Goal: Transaction & Acquisition: Download file/media

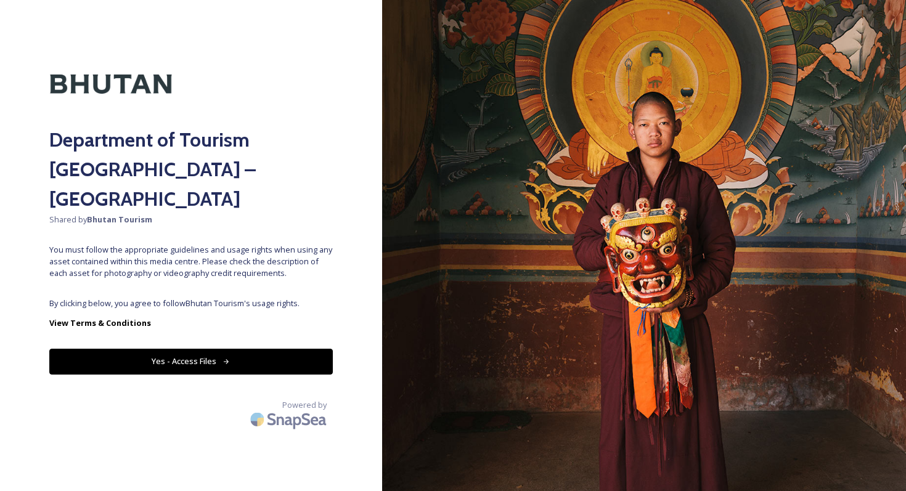
click at [171, 349] on button "Yes - Access Files" at bounding box center [191, 361] width 284 height 25
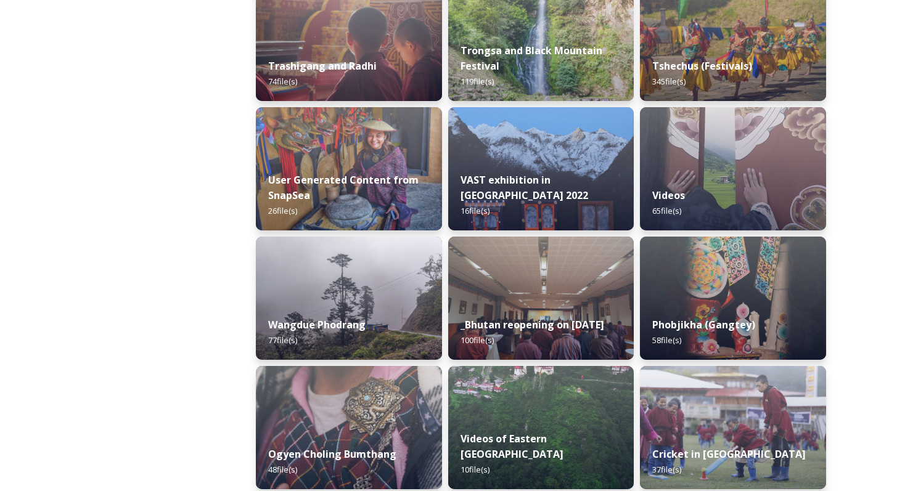
scroll to position [1643, 0]
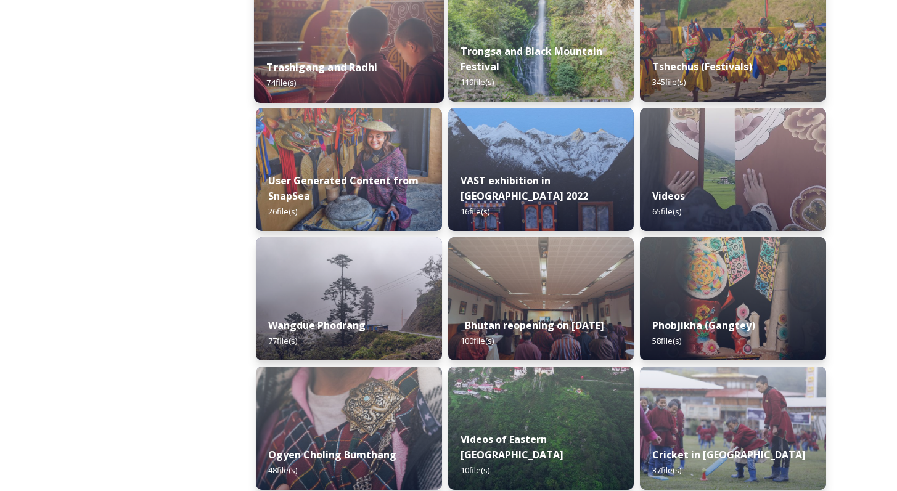
click at [341, 73] on strong "Trashigang and Radhi" at bounding box center [321, 67] width 111 height 14
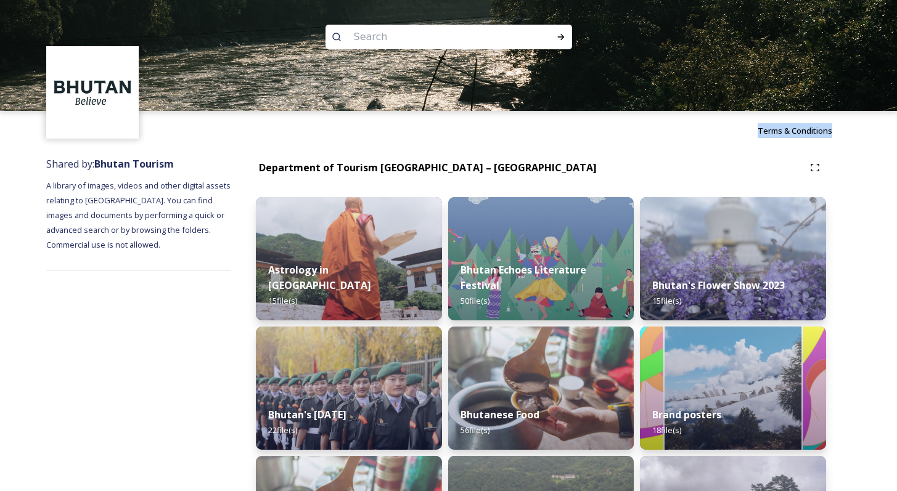
click at [631, 138] on div "Terms & Conditions" at bounding box center [448, 130] width 897 height 39
click at [367, 276] on div "Astrology in [GEOGRAPHIC_DATA] 15 file(s)" at bounding box center [349, 285] width 190 height 71
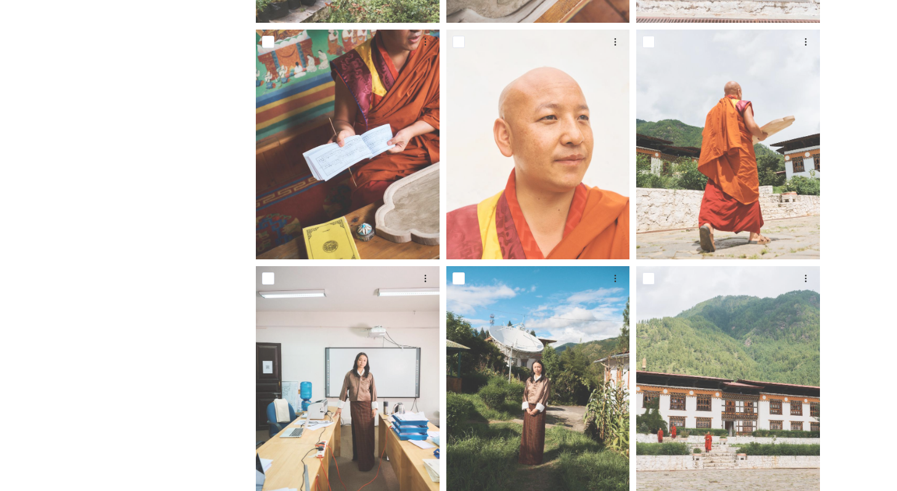
scroll to position [944, 0]
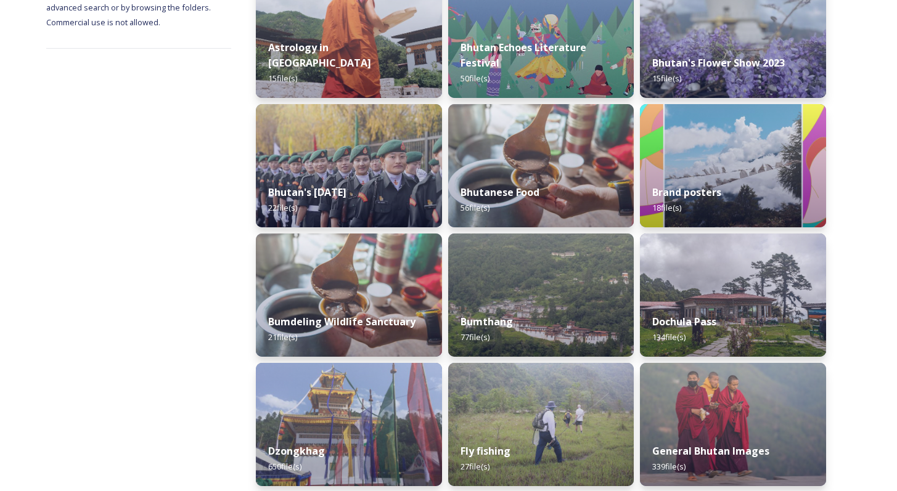
scroll to position [223, 0]
click at [539, 31] on div "Bhutan Echoes Literature Festival 50 file(s)" at bounding box center [541, 63] width 190 height 71
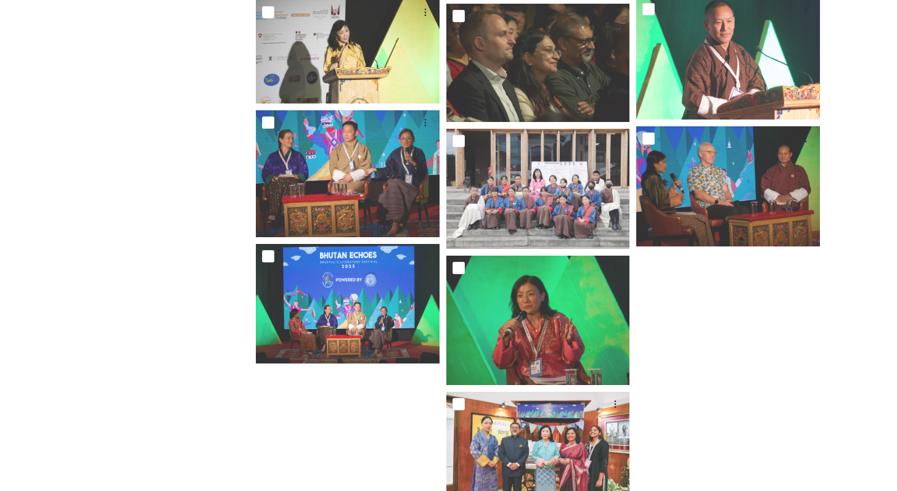
scroll to position [2062, 0]
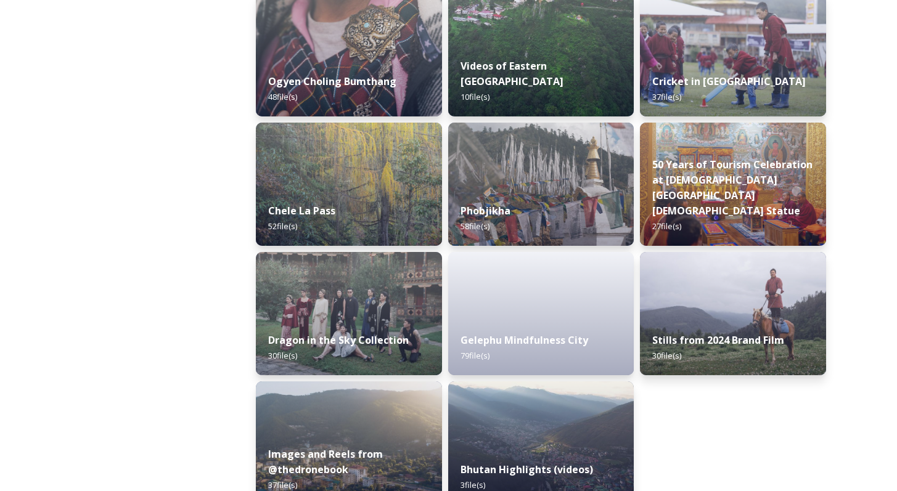
scroll to position [2042, 0]
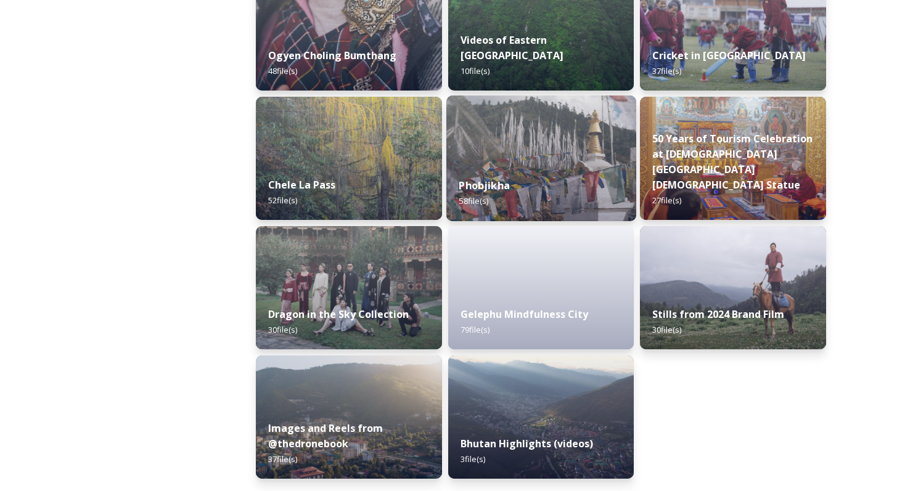
click at [532, 185] on div "Phobjikha 58 file(s)" at bounding box center [541, 193] width 190 height 56
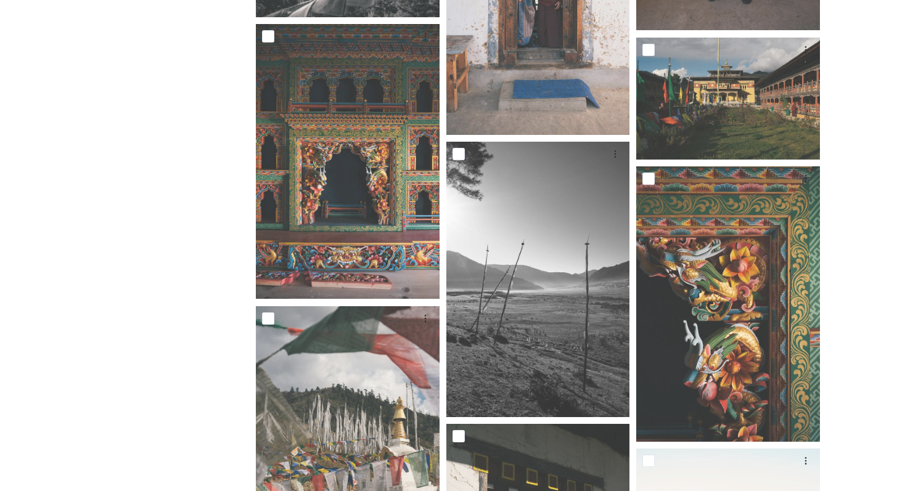
scroll to position [3289, 0]
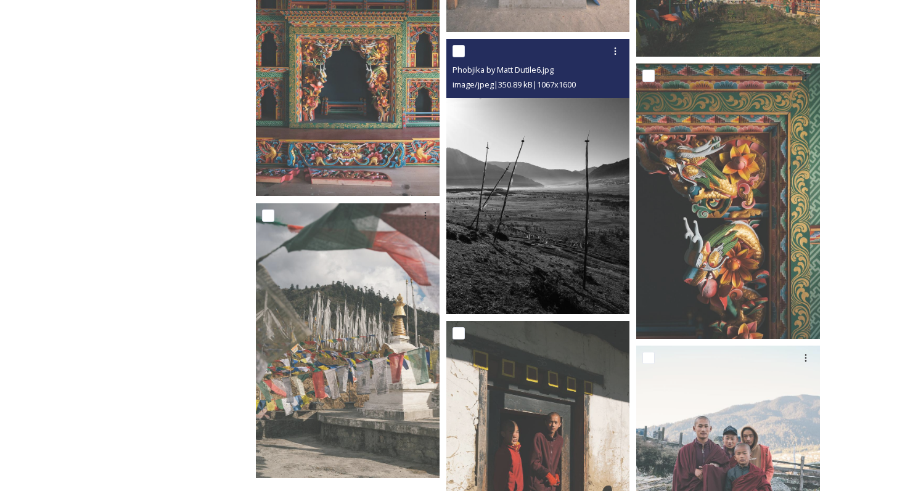
click at [559, 244] on img at bounding box center [538, 177] width 184 height 276
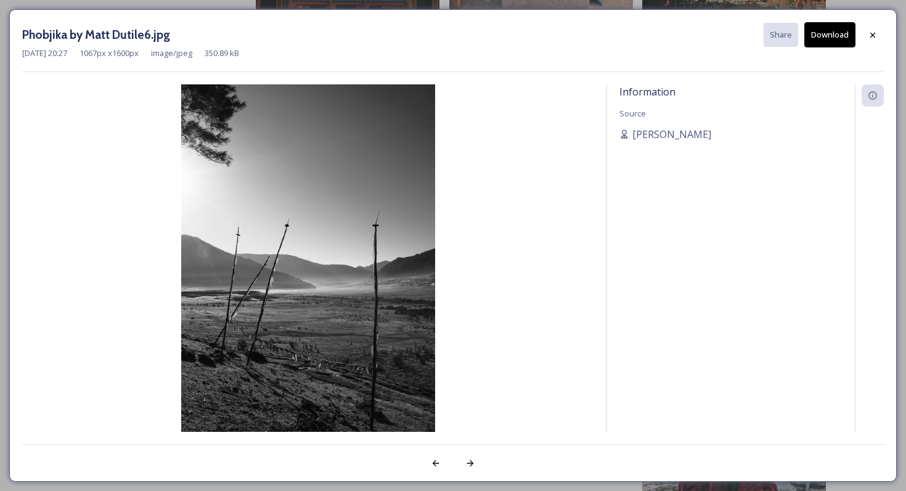
click at [832, 34] on button "Download" at bounding box center [829, 34] width 51 height 25
click at [865, 35] on div at bounding box center [873, 35] width 22 height 22
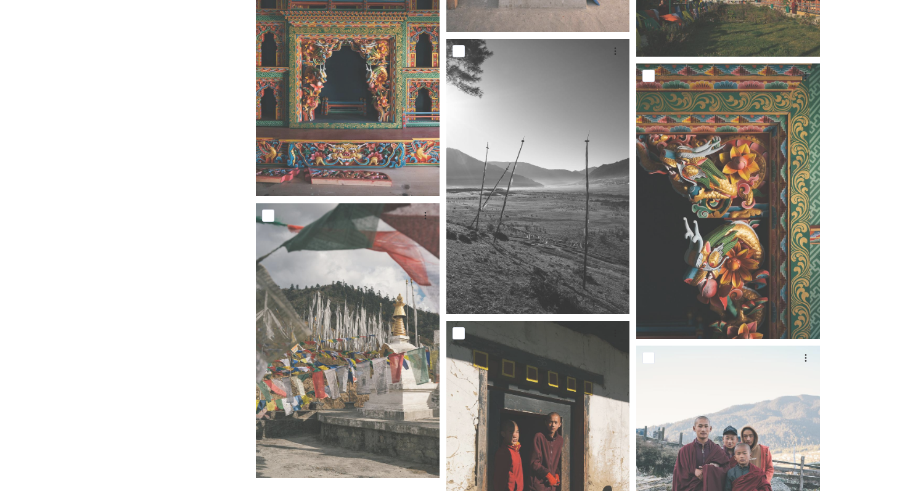
drag, startPoint x: 84, startPoint y: 387, endPoint x: 78, endPoint y: 382, distance: 8.3
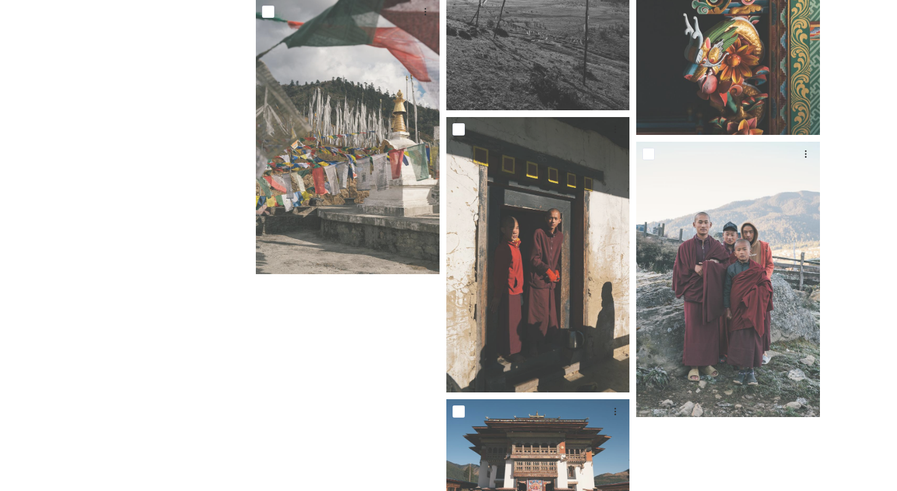
scroll to position [3415, 0]
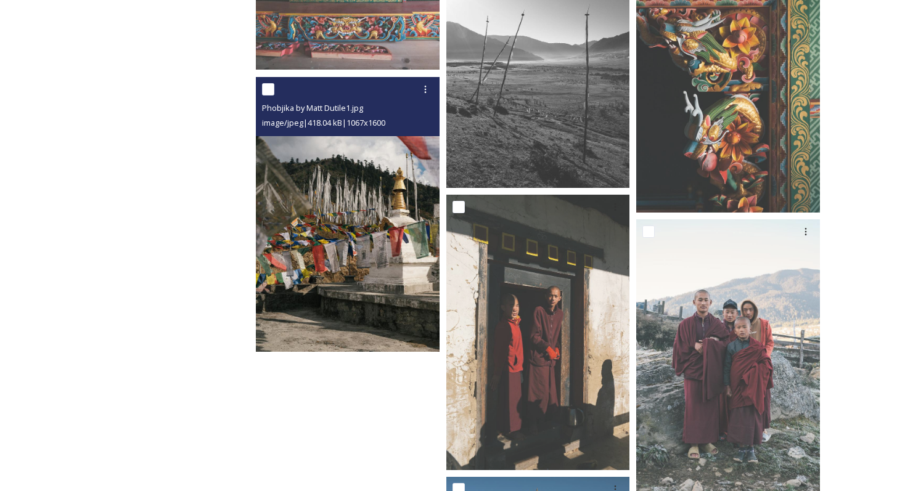
click at [343, 229] on img at bounding box center [348, 215] width 184 height 276
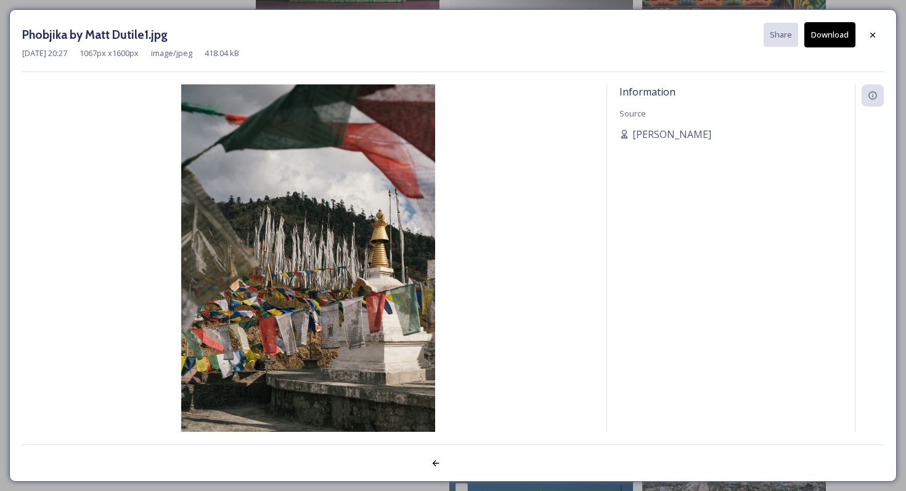
click at [839, 34] on button "Download" at bounding box center [829, 34] width 51 height 25
click at [836, 38] on button "Download" at bounding box center [829, 34] width 51 height 25
click at [876, 38] on icon at bounding box center [873, 35] width 10 height 10
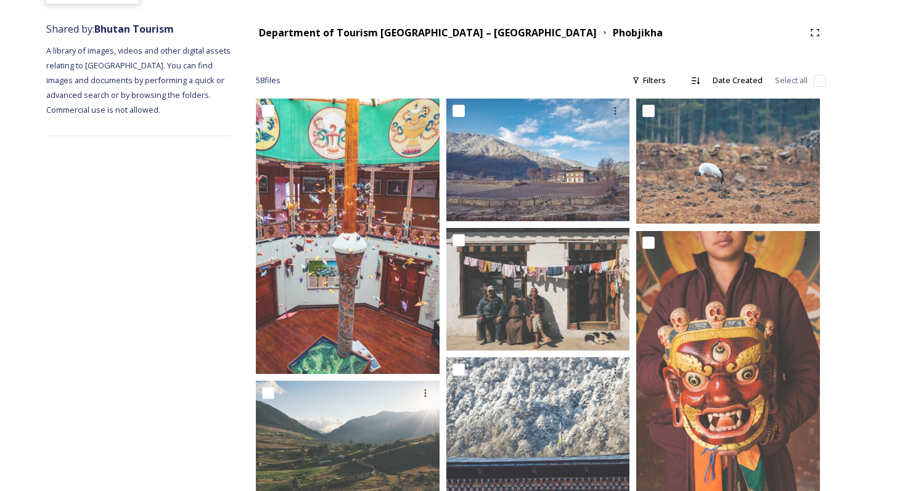
scroll to position [0, 0]
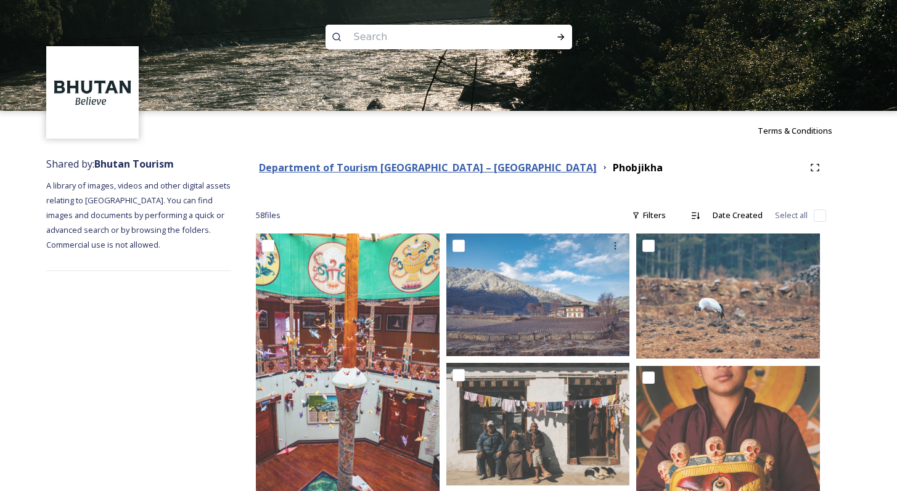
click at [452, 165] on strong "Department of Tourism [GEOGRAPHIC_DATA] – [GEOGRAPHIC_DATA]" at bounding box center [428, 168] width 338 height 14
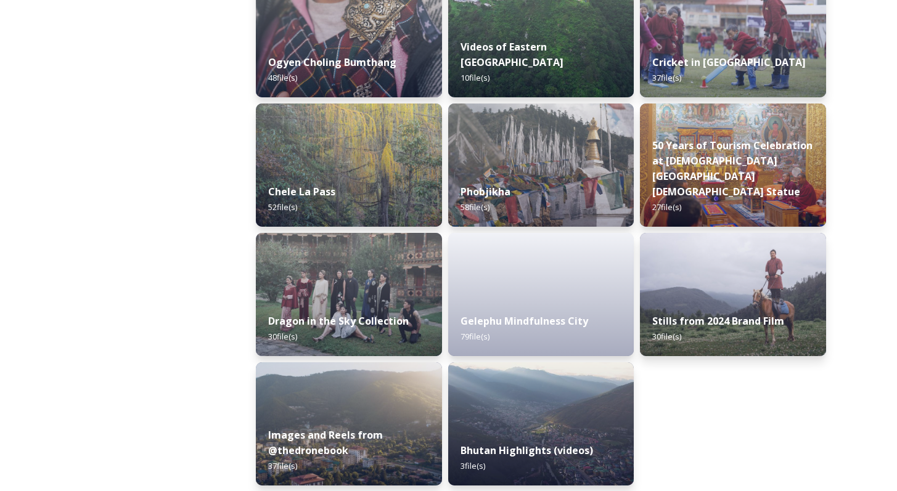
scroll to position [2042, 0]
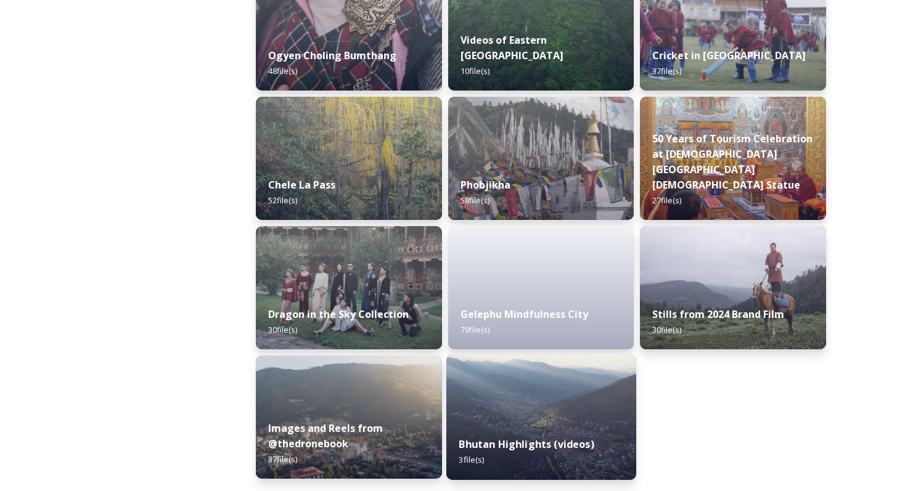
click at [580, 422] on img at bounding box center [541, 417] width 190 height 126
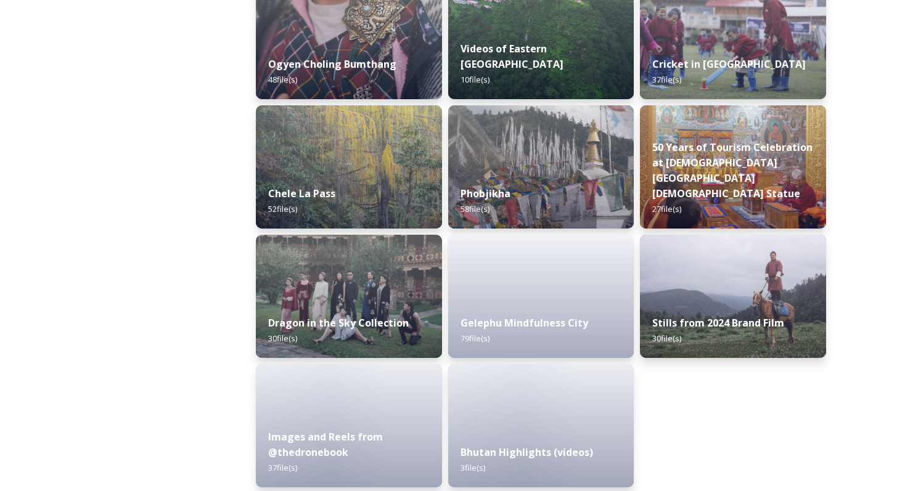
scroll to position [2042, 0]
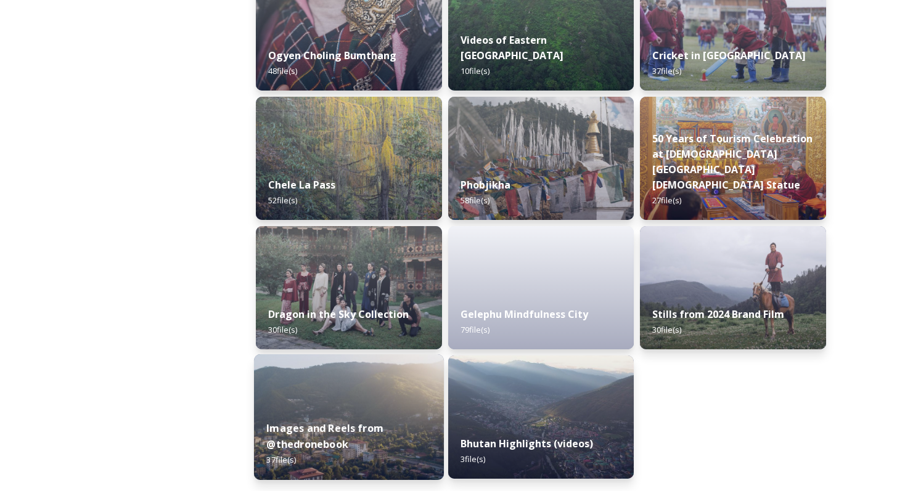
click at [366, 390] on img at bounding box center [349, 417] width 190 height 126
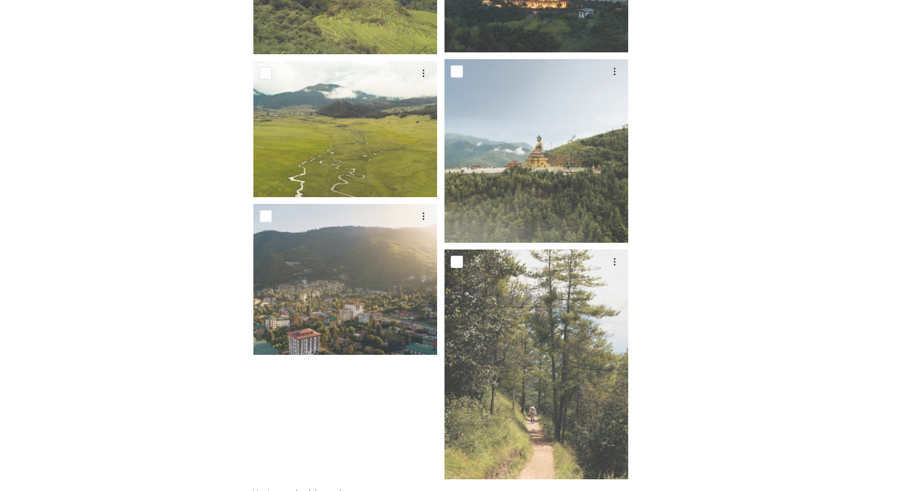
scroll to position [3232, 0]
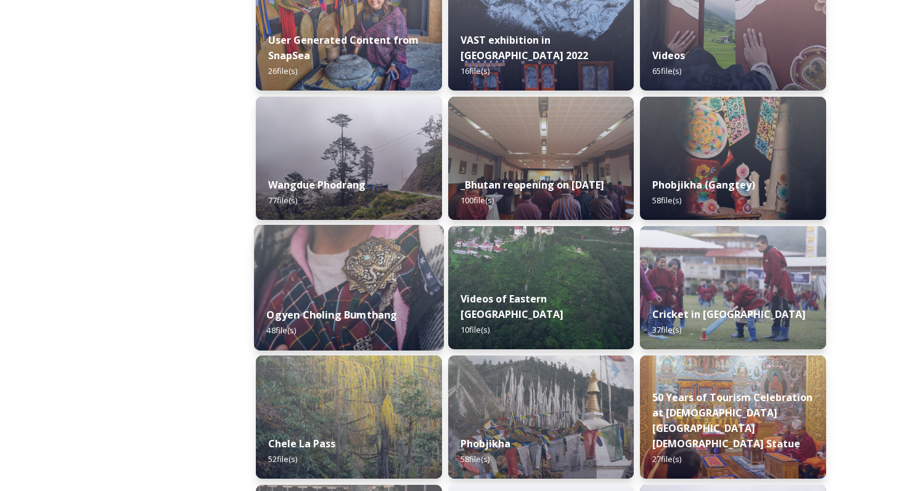
scroll to position [1774, 0]
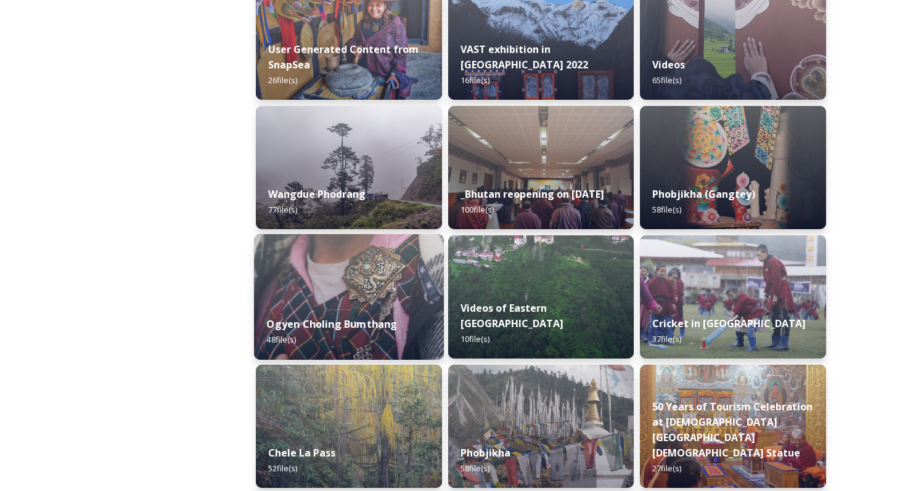
click at [336, 286] on img at bounding box center [349, 297] width 190 height 126
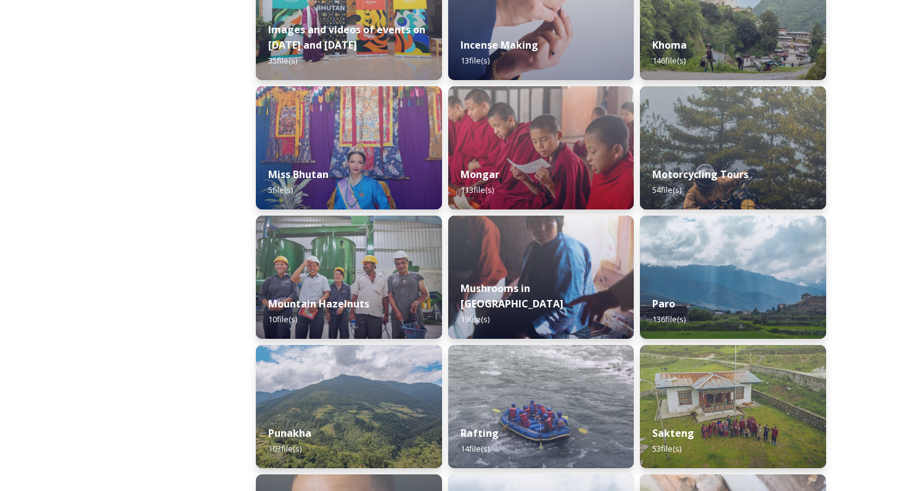
scroll to position [1045, 0]
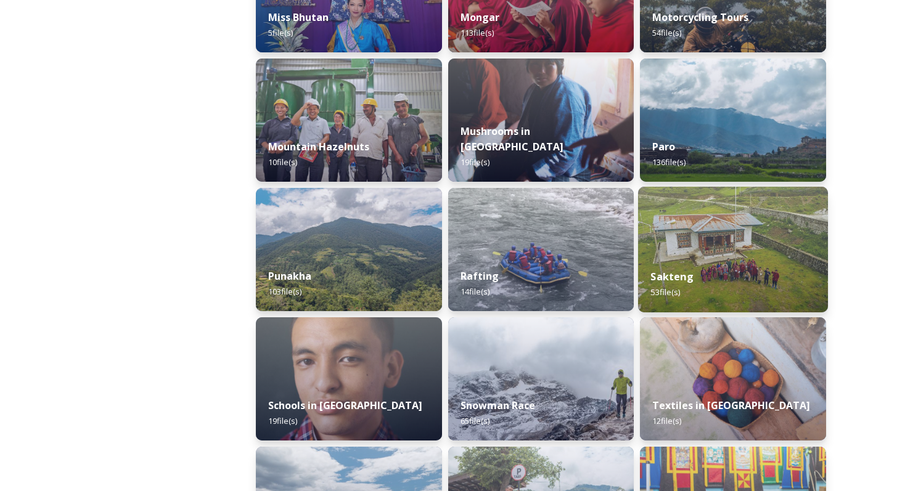
click at [688, 243] on img at bounding box center [733, 250] width 190 height 126
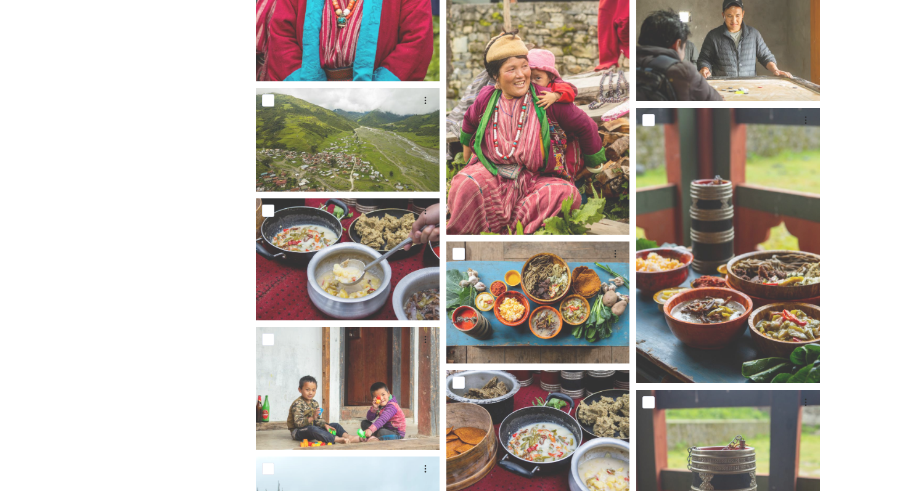
scroll to position [64, 0]
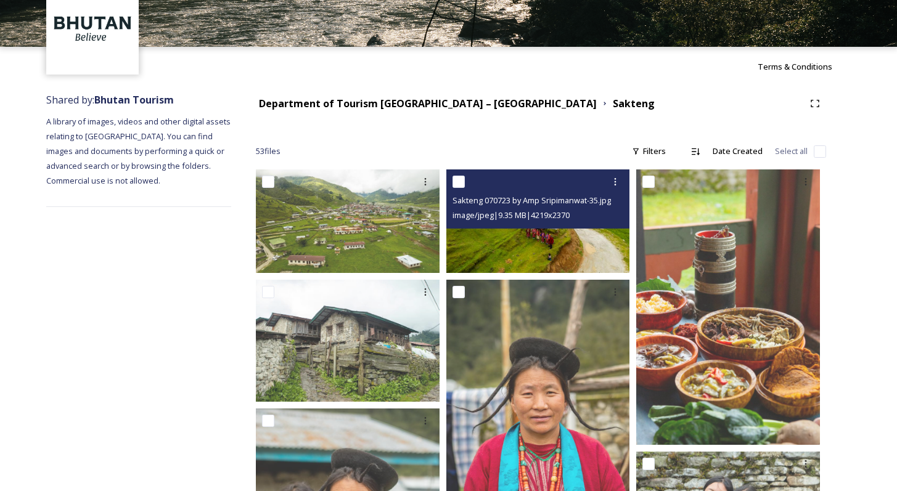
click at [513, 241] on img at bounding box center [538, 220] width 184 height 103
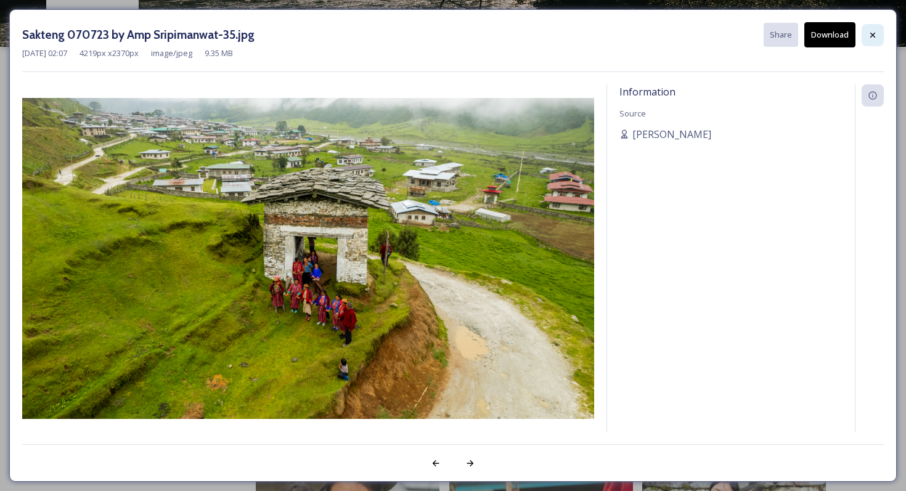
click at [878, 33] on div at bounding box center [873, 35] width 22 height 22
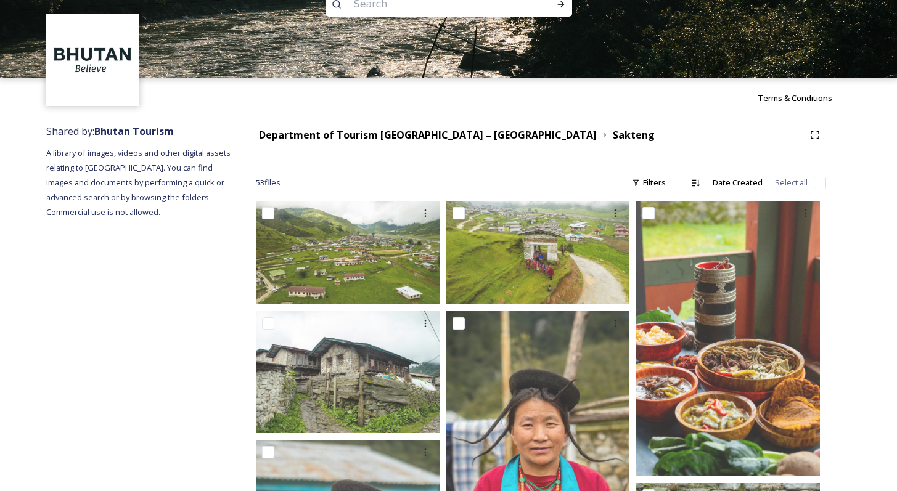
scroll to position [0, 0]
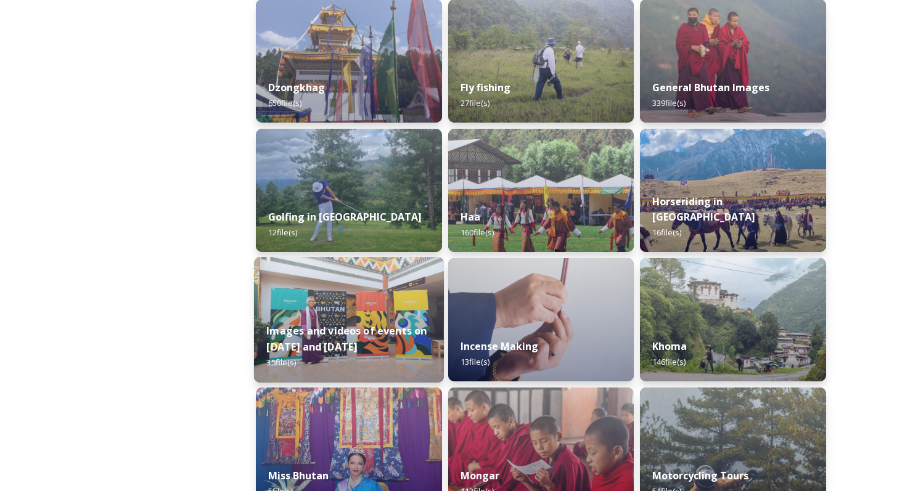
scroll to position [534, 0]
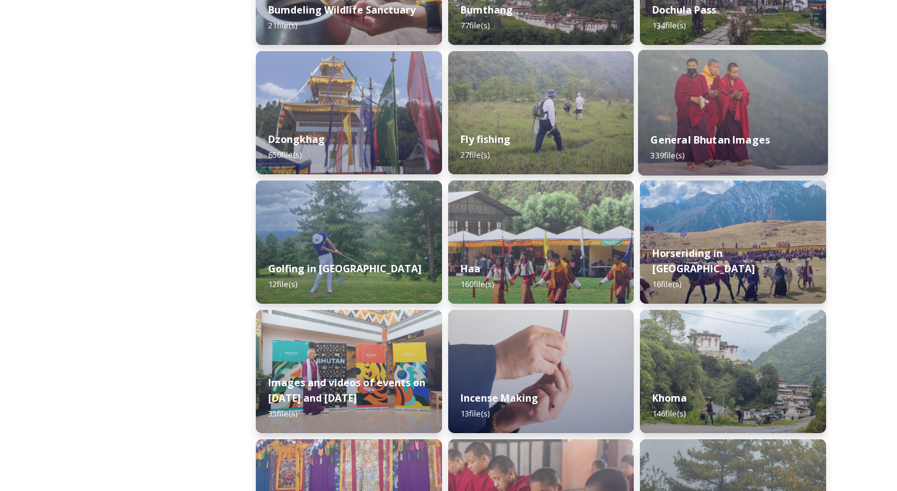
click at [692, 123] on div "General Bhutan Images 339 file(s)" at bounding box center [733, 148] width 190 height 56
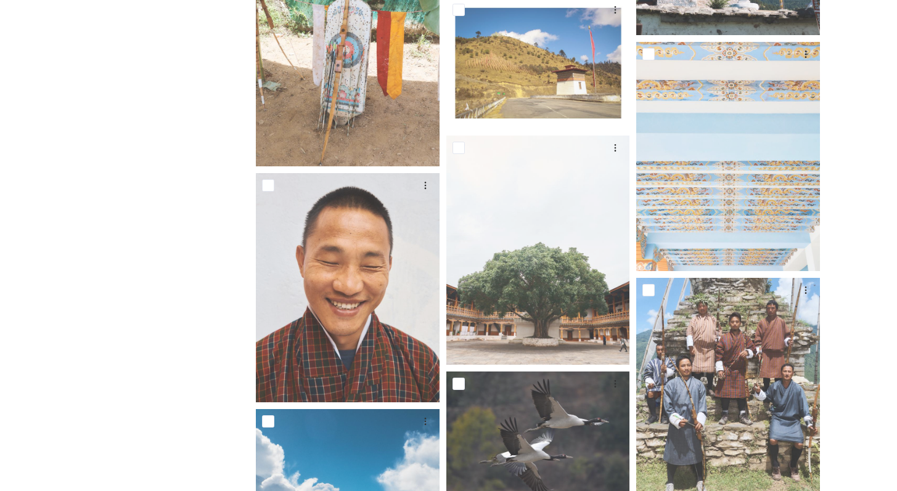
scroll to position [3382, 0]
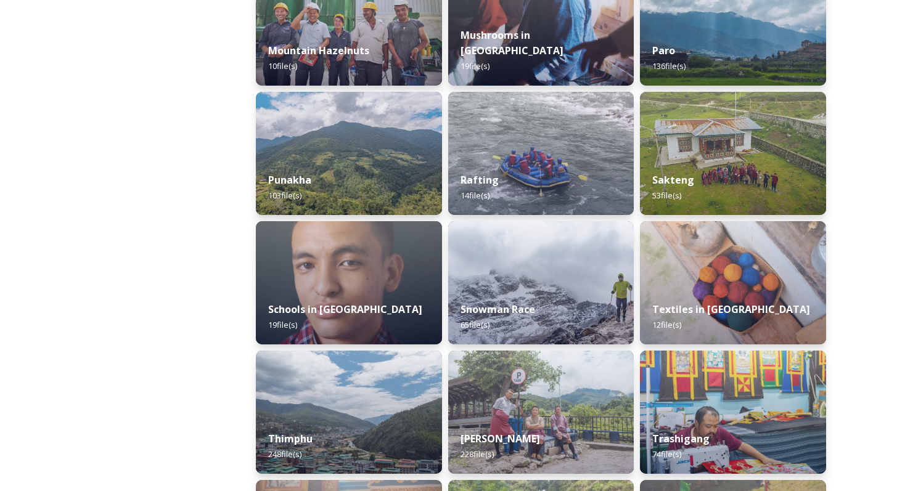
scroll to position [1249, 0]
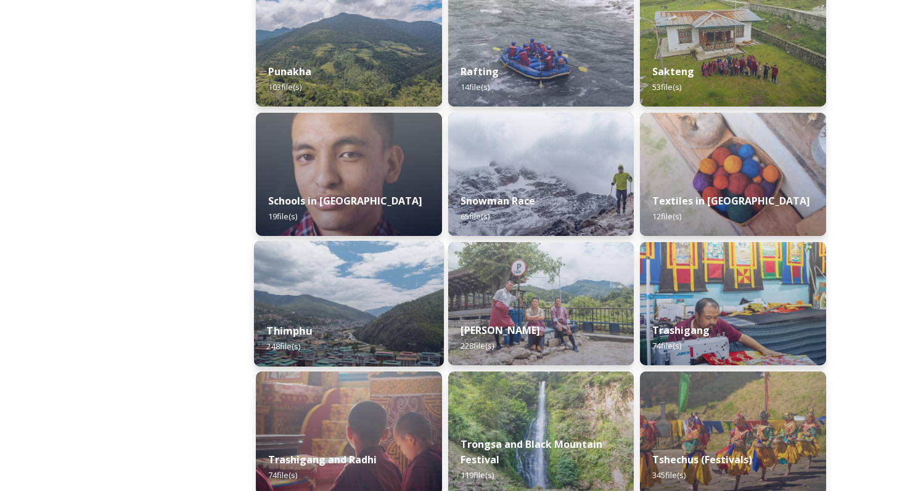
click at [305, 343] on div "Thimphu 248 file(s)" at bounding box center [349, 339] width 190 height 56
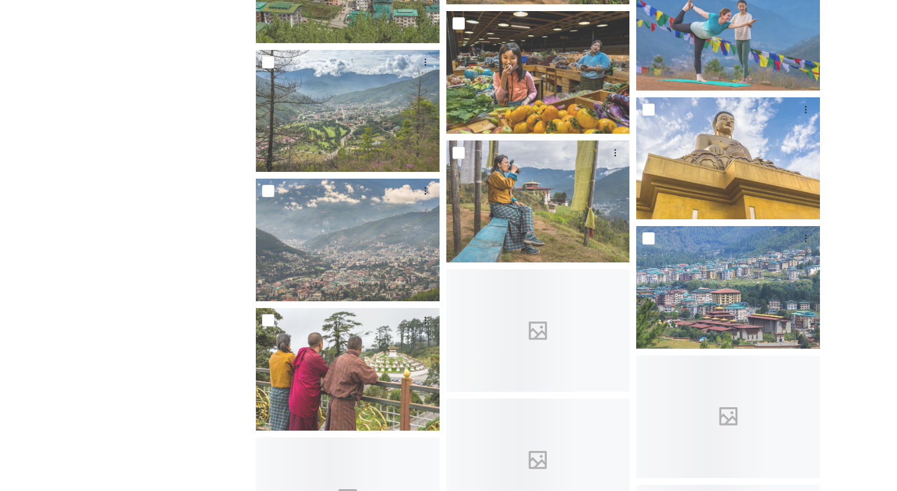
scroll to position [2409, 0]
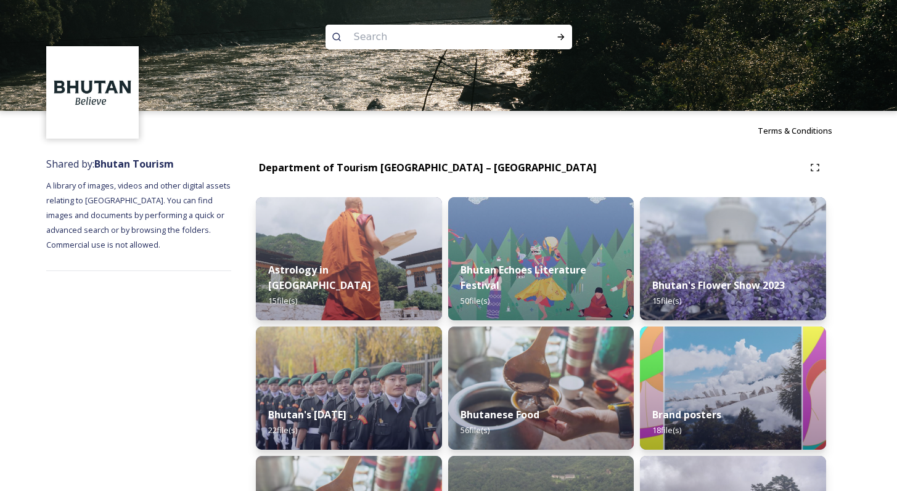
click at [417, 28] on input at bounding box center [432, 36] width 169 height 27
type input "DOCHULA"
click at [560, 36] on icon at bounding box center [560, 37] width 7 height 6
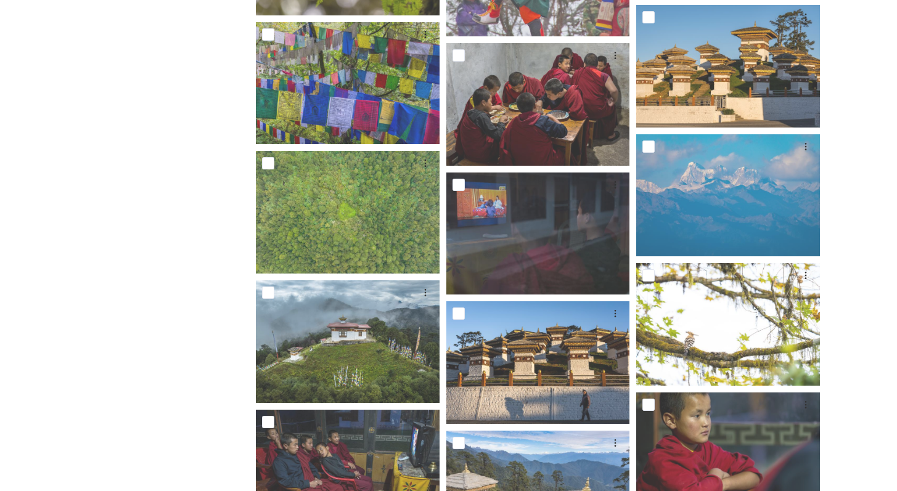
scroll to position [2077, 0]
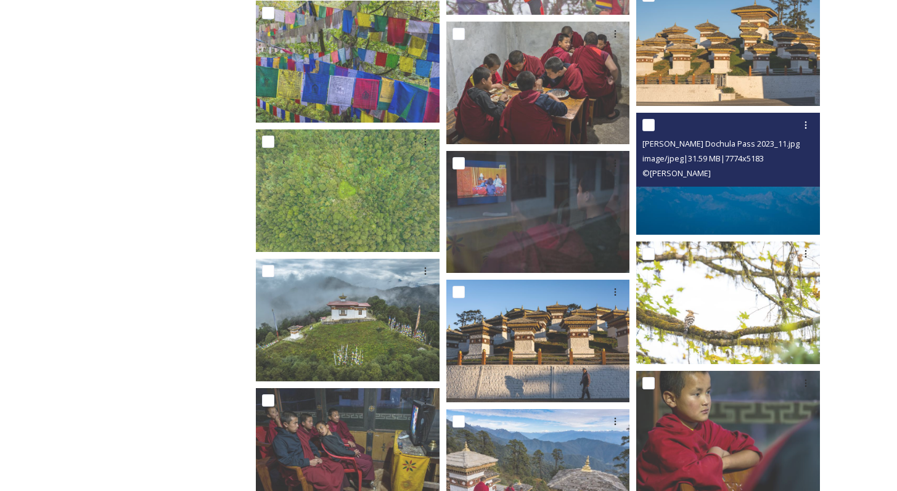
click at [742, 219] on img at bounding box center [728, 174] width 184 height 123
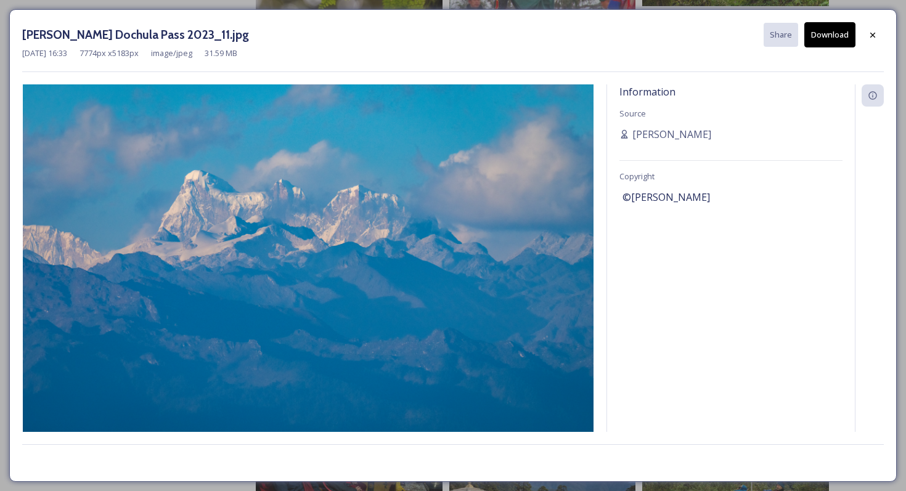
click at [817, 35] on button "Download" at bounding box center [829, 34] width 51 height 25
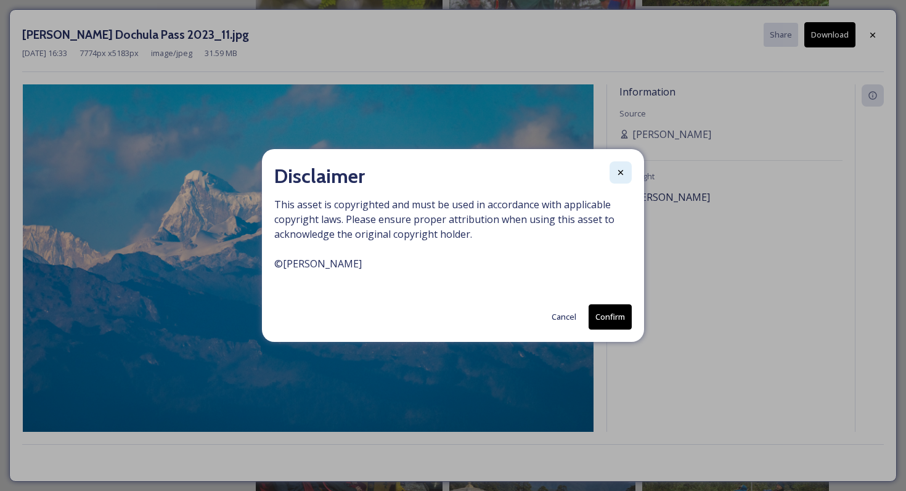
click at [615, 174] on div at bounding box center [621, 172] width 22 height 22
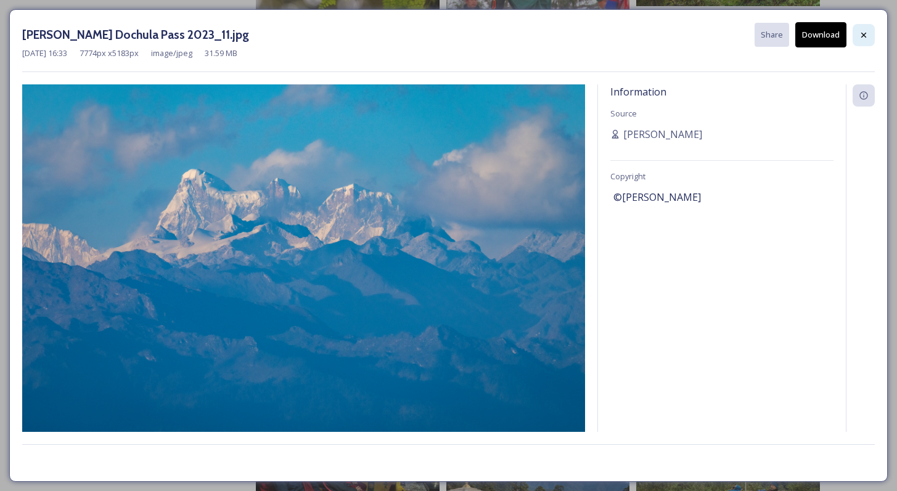
click at [865, 33] on icon at bounding box center [864, 35] width 10 height 10
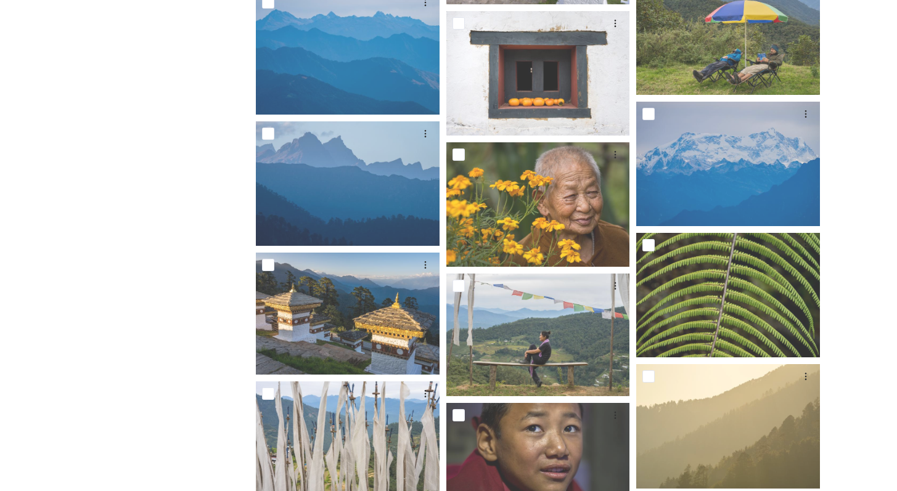
scroll to position [2699, 0]
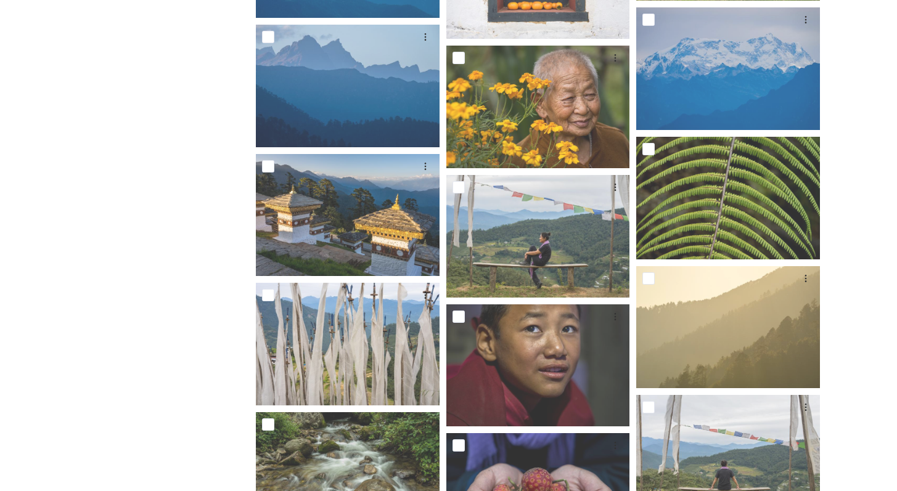
click at [104, 232] on div "Department of Tourism Bhutan – Brand Centre A library of images, videos and oth…" at bounding box center [138, 209] width 185 height 5517
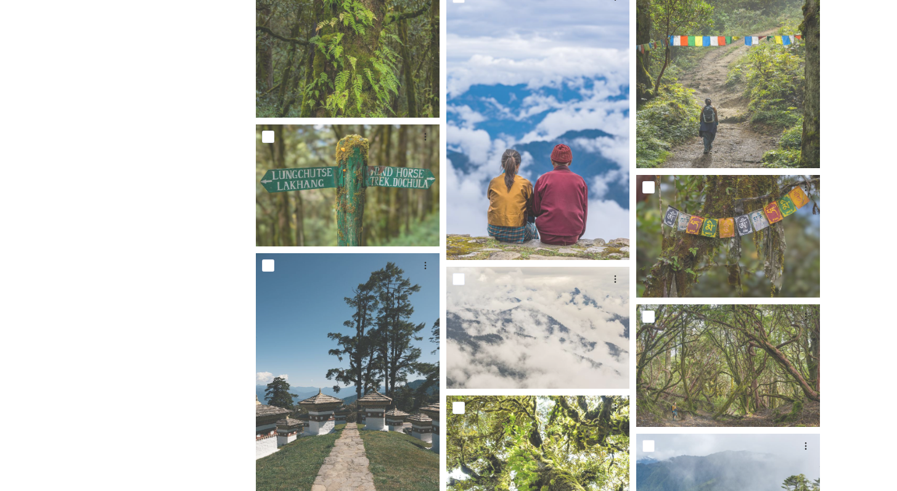
scroll to position [5097, 0]
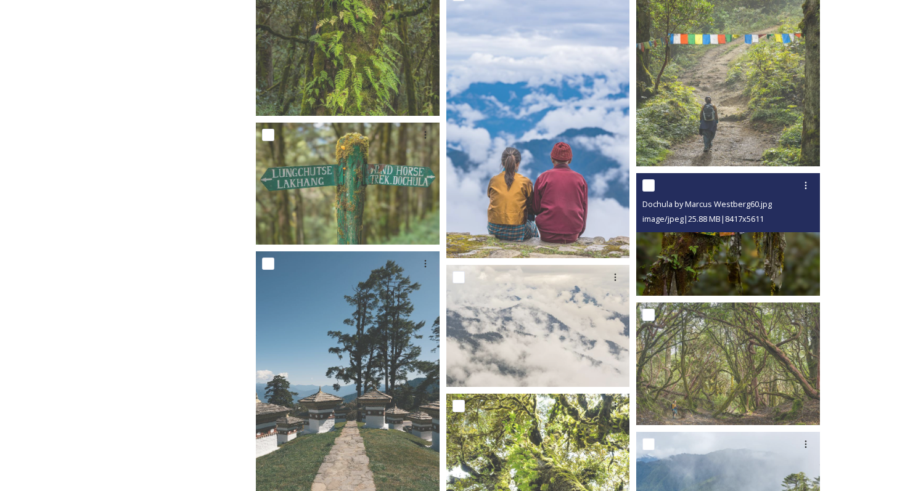
click at [745, 262] on img at bounding box center [728, 234] width 184 height 123
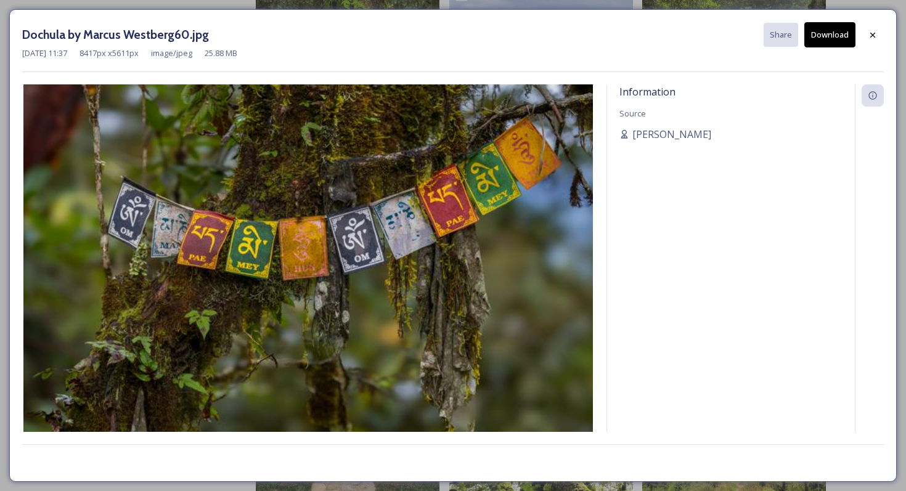
click at [828, 40] on button "Download" at bounding box center [829, 34] width 51 height 25
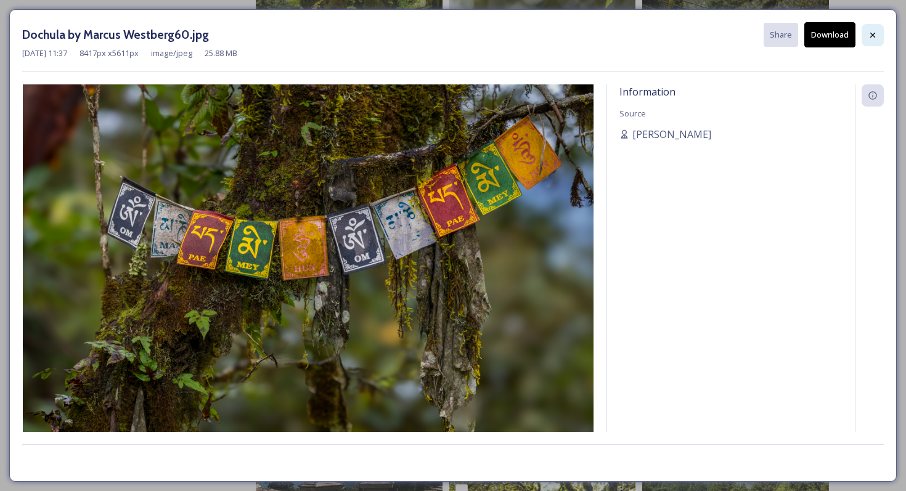
click at [874, 33] on icon at bounding box center [873, 35] width 10 height 10
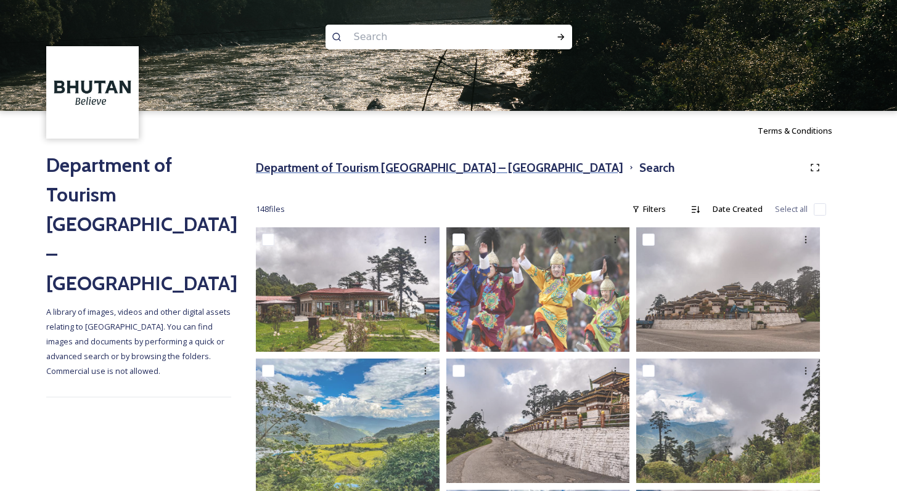
click at [337, 166] on h3 "Department of Tourism [GEOGRAPHIC_DATA] – [GEOGRAPHIC_DATA]" at bounding box center [439, 168] width 367 height 18
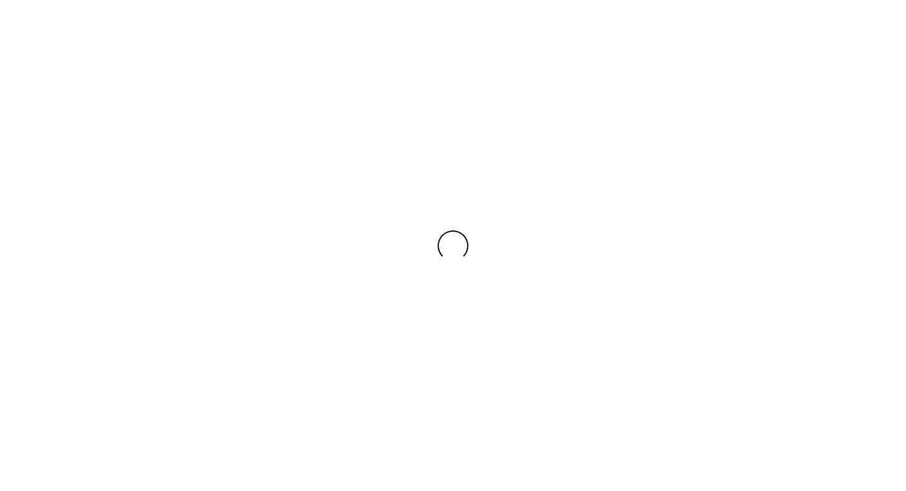
click at [369, 175] on div at bounding box center [453, 245] width 906 height 491
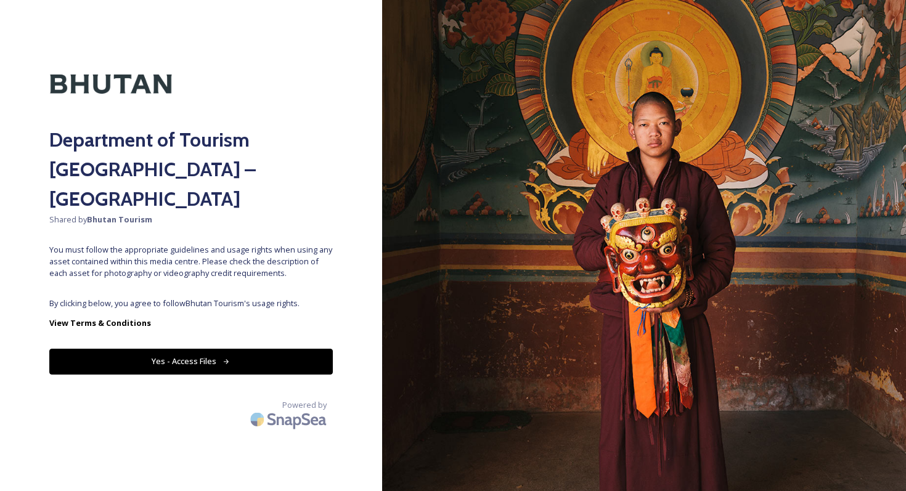
click at [214, 349] on button "Yes - Access Files" at bounding box center [191, 361] width 284 height 25
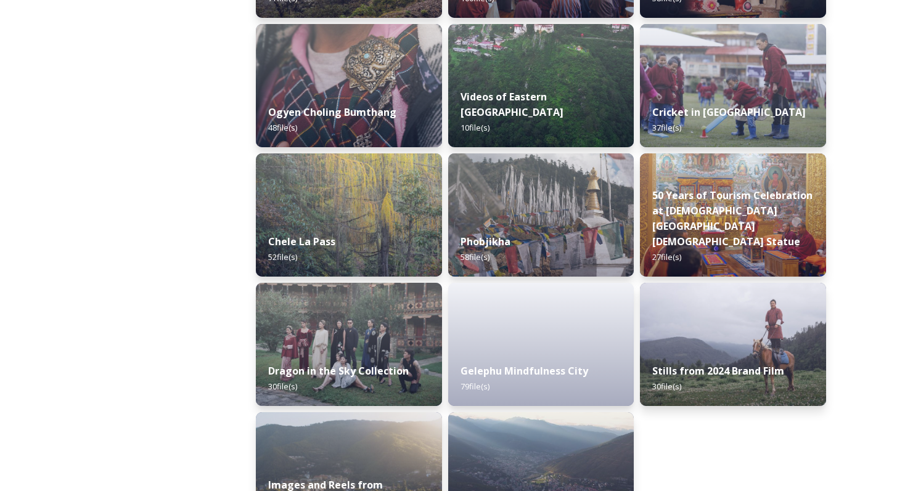
scroll to position [2019, 0]
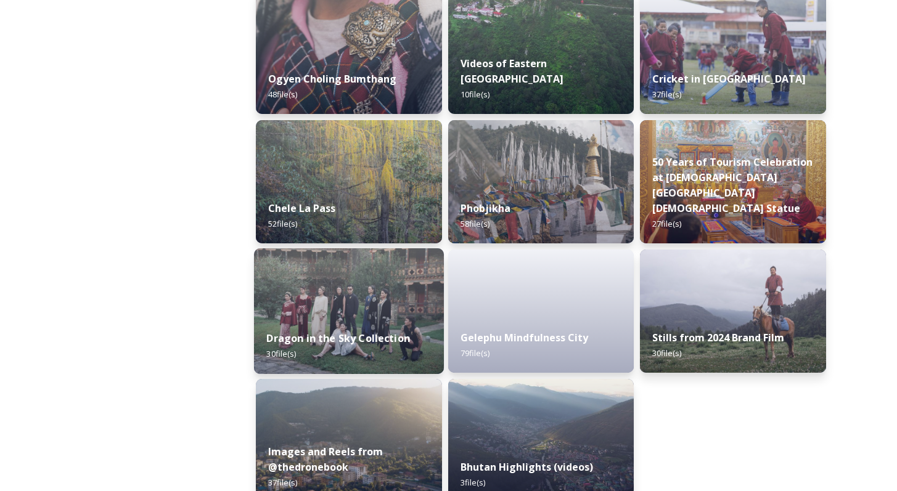
click at [392, 316] on img at bounding box center [349, 311] width 190 height 126
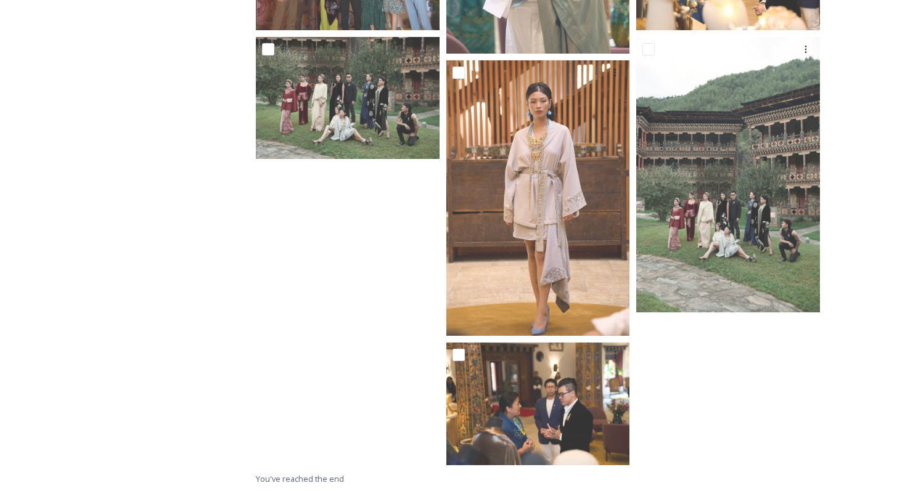
scroll to position [1974, 0]
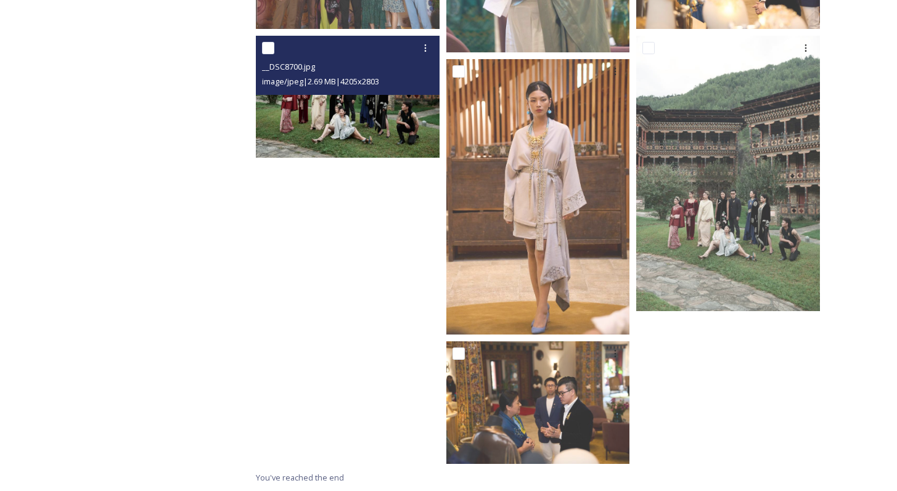
click at [318, 80] on span "image/jpeg | 2.69 MB | 4205 x 2803" at bounding box center [320, 81] width 117 height 11
click at [317, 122] on img at bounding box center [348, 97] width 184 height 123
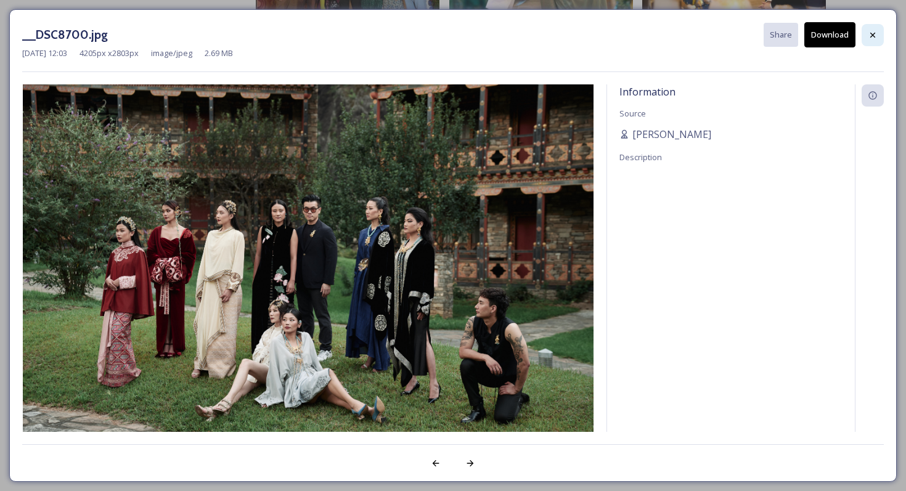
click at [873, 36] on icon at bounding box center [873, 35] width 10 height 10
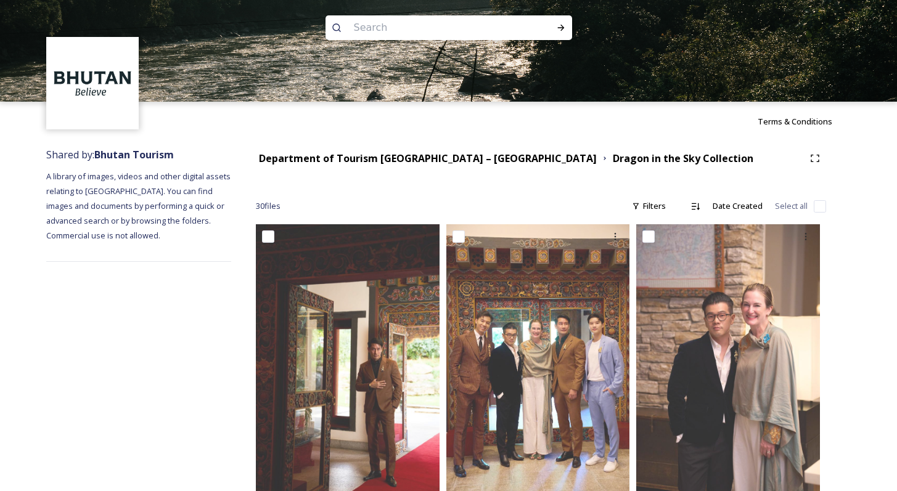
scroll to position [0, 0]
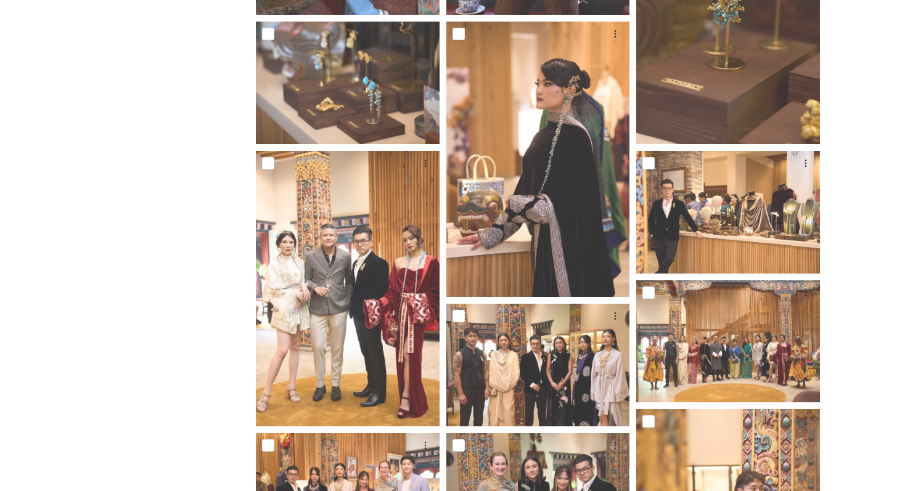
scroll to position [1056, 0]
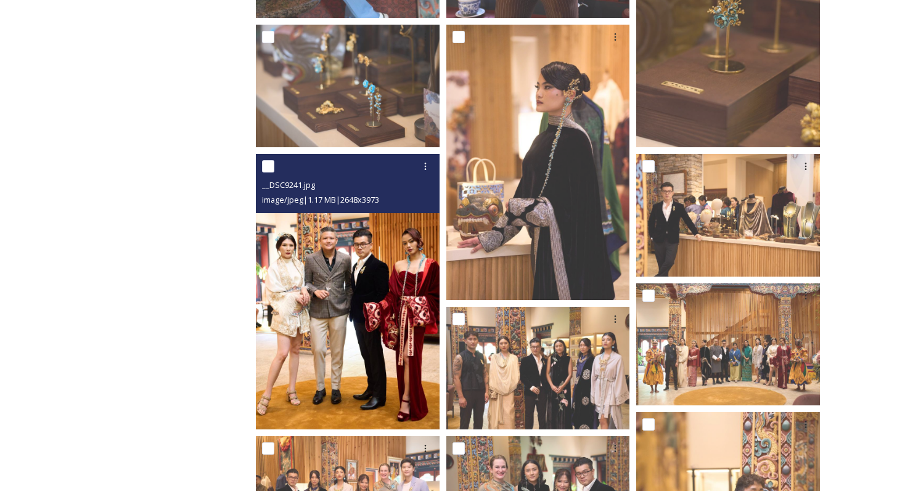
click at [412, 360] on img at bounding box center [348, 292] width 184 height 276
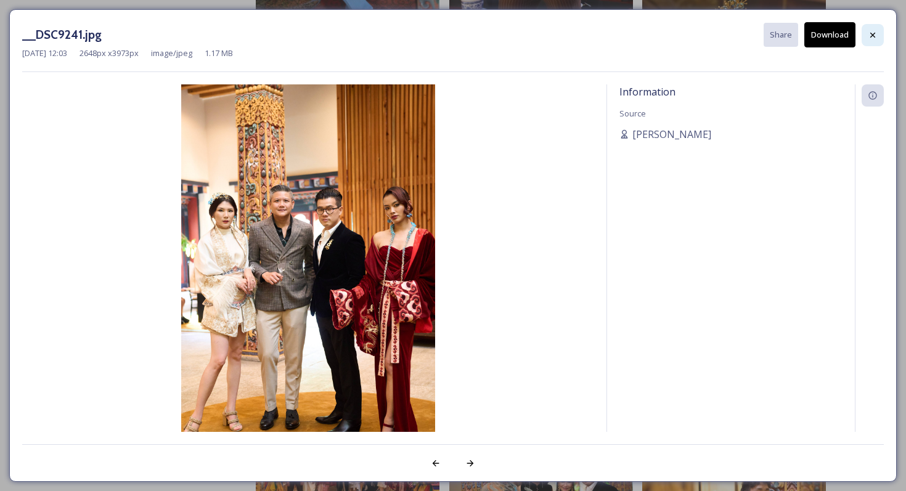
click at [877, 38] on icon at bounding box center [873, 35] width 10 height 10
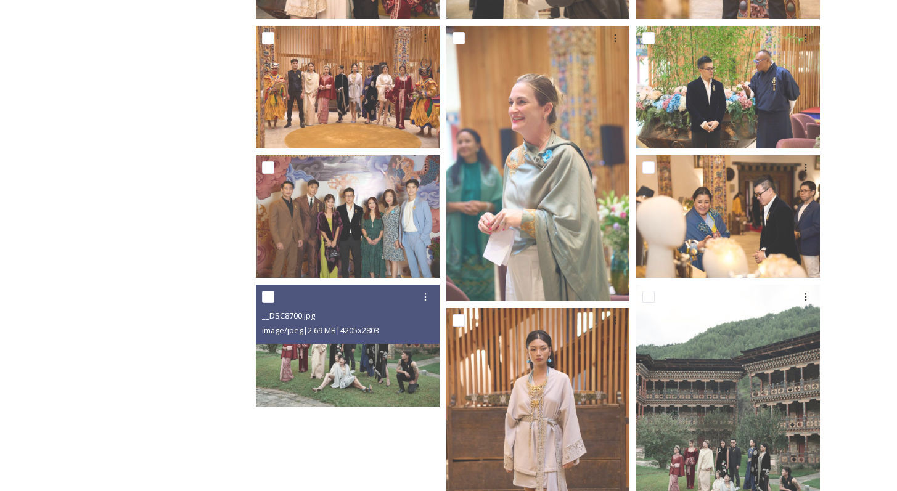
scroll to position [1946, 0]
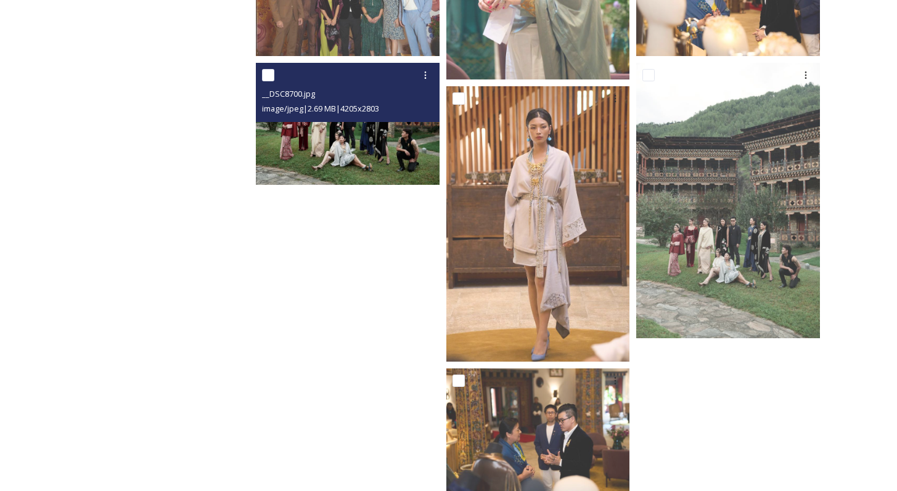
click at [371, 169] on img at bounding box center [348, 124] width 184 height 123
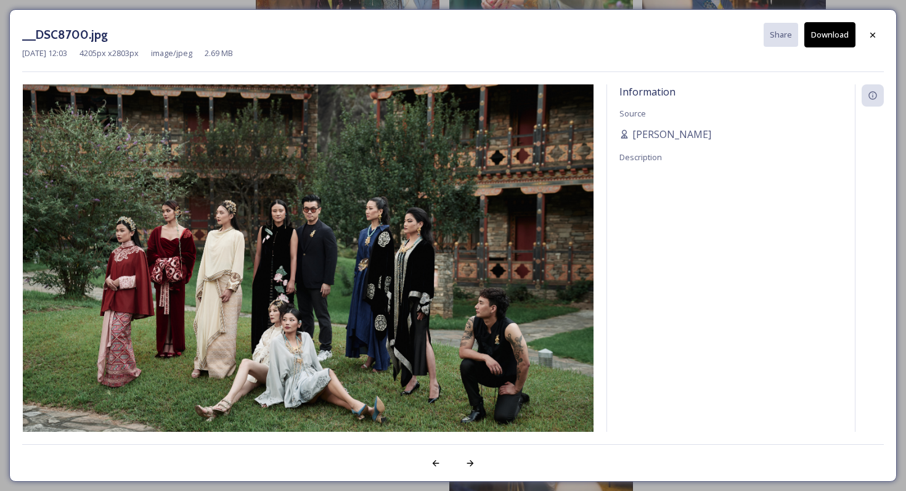
click at [827, 28] on button "Download" at bounding box center [829, 34] width 51 height 25
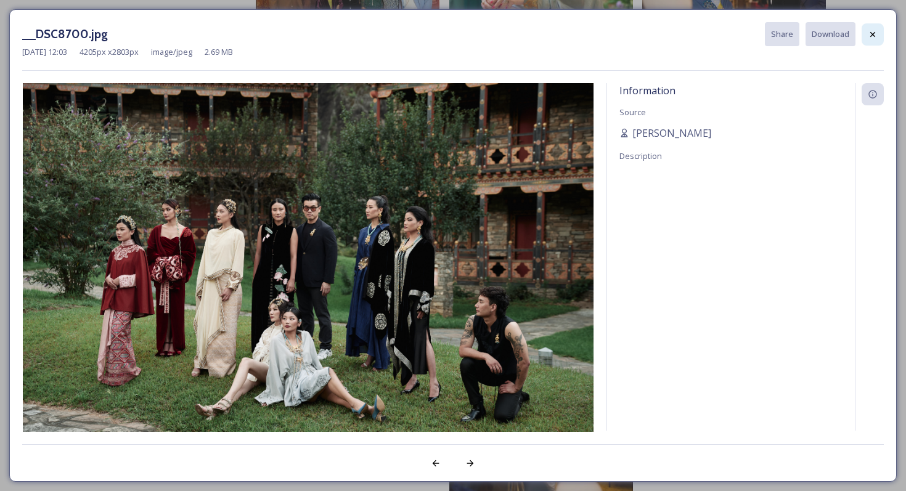
click at [874, 32] on icon at bounding box center [872, 33] width 5 height 5
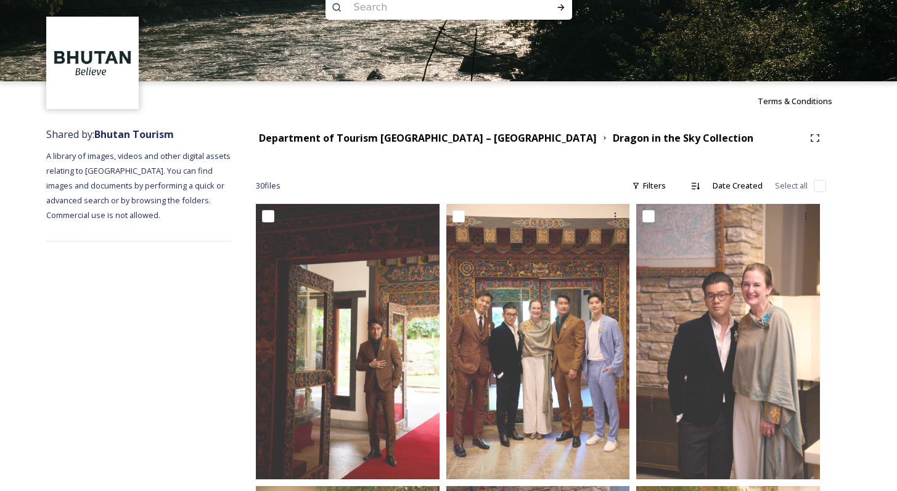
scroll to position [0, 0]
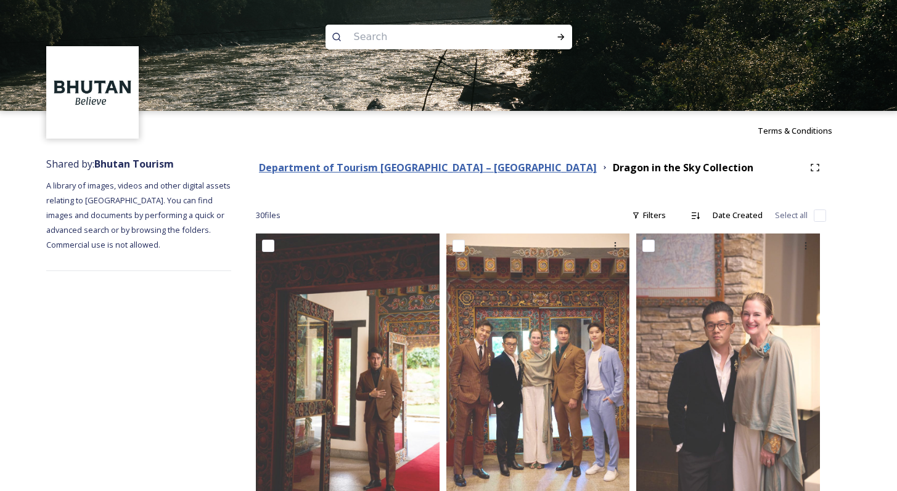
click at [401, 171] on strong "Department of Tourism [GEOGRAPHIC_DATA] – [GEOGRAPHIC_DATA]" at bounding box center [428, 168] width 338 height 14
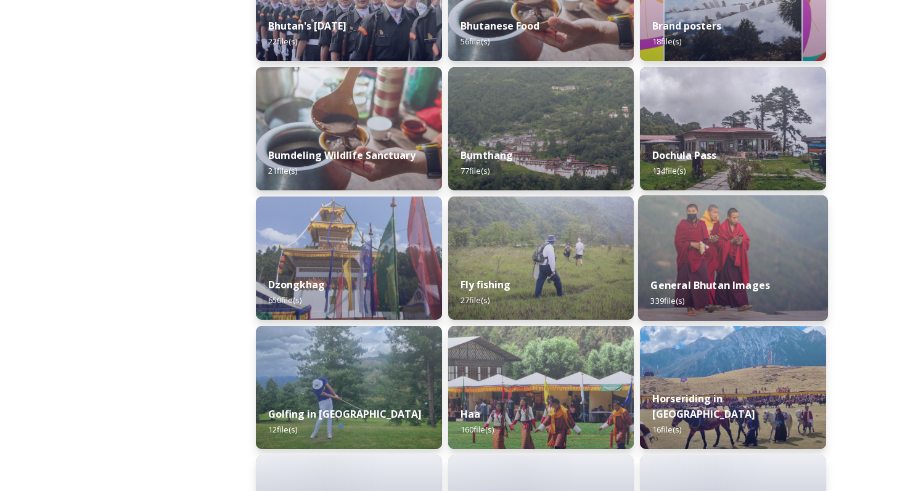
scroll to position [408, 0]
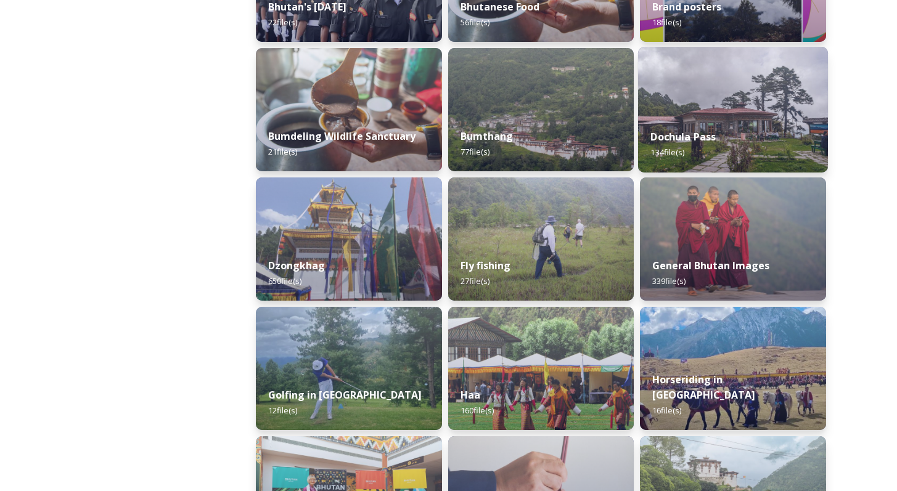
click at [724, 143] on div "Dochula Pass 134 file(s)" at bounding box center [733, 144] width 190 height 56
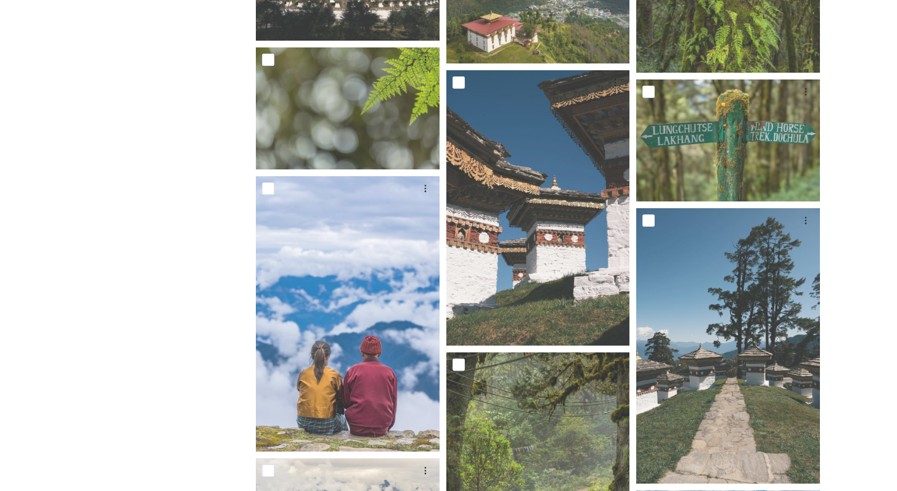
scroll to position [4542, 0]
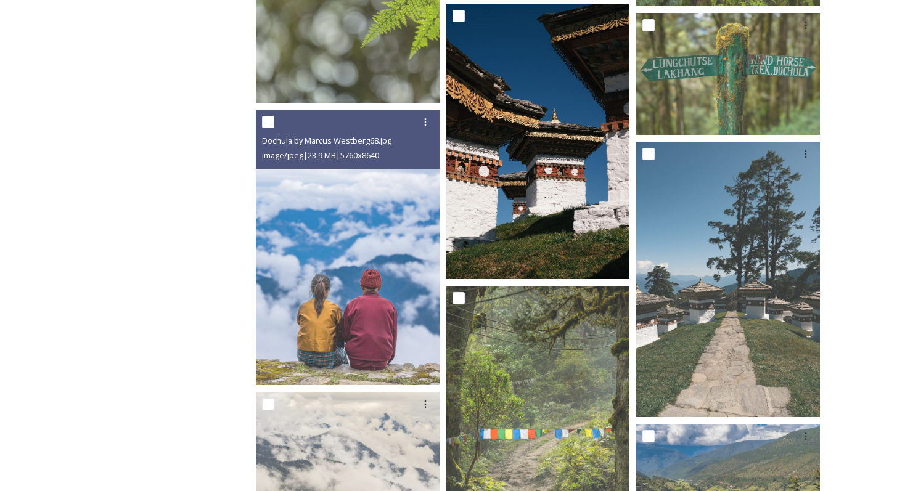
click at [525, 173] on img at bounding box center [538, 142] width 184 height 276
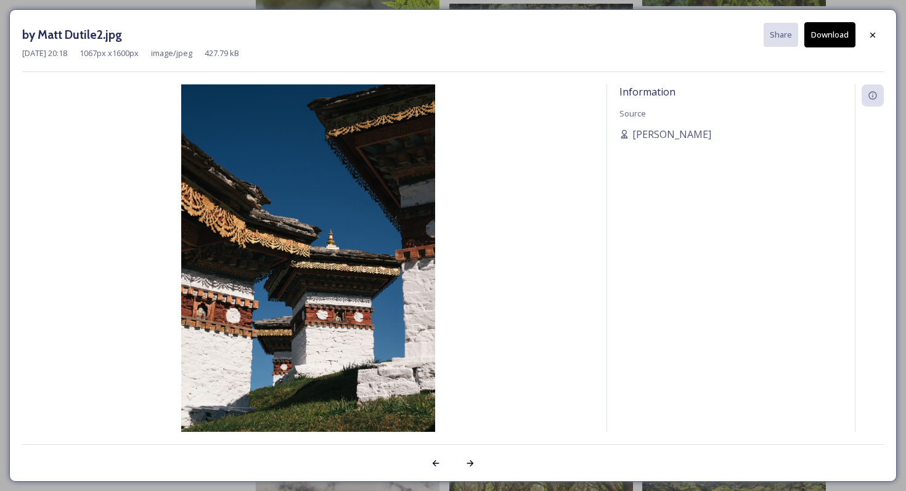
click at [827, 36] on button "Download" at bounding box center [829, 34] width 51 height 25
click at [871, 37] on icon at bounding box center [873, 35] width 10 height 10
